Goal: Task Accomplishment & Management: Complete application form

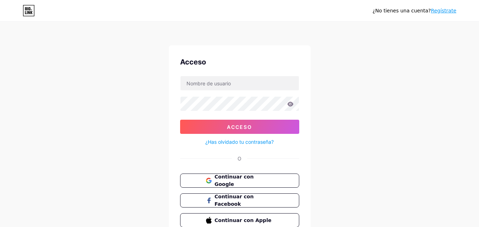
click at [372, 132] on div "¿No tienes una cuenta? Regístrate Acceso Acceso ¿Has olvidado tu contraseña? O …" at bounding box center [239, 131] width 479 height 262
click at [215, 183] on font "Continuar con Google" at bounding box center [234, 180] width 40 height 13
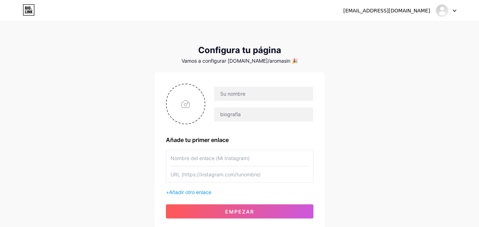
click at [455, 12] on div at bounding box center [446, 10] width 21 height 13
click at [456, 10] on icon at bounding box center [455, 11] width 4 height 2
